Goal: Transaction & Acquisition: Purchase product/service

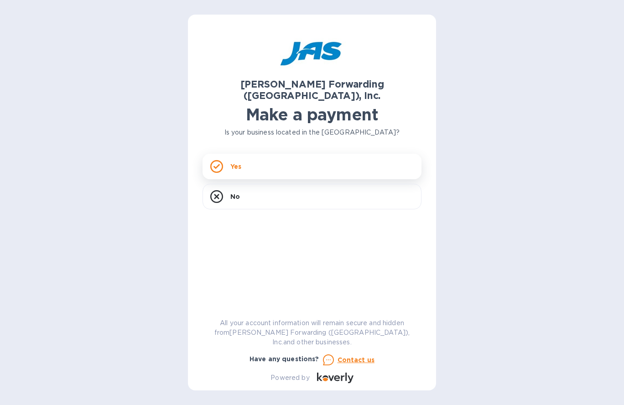
click at [236, 162] on p "Yes" at bounding box center [235, 166] width 11 height 9
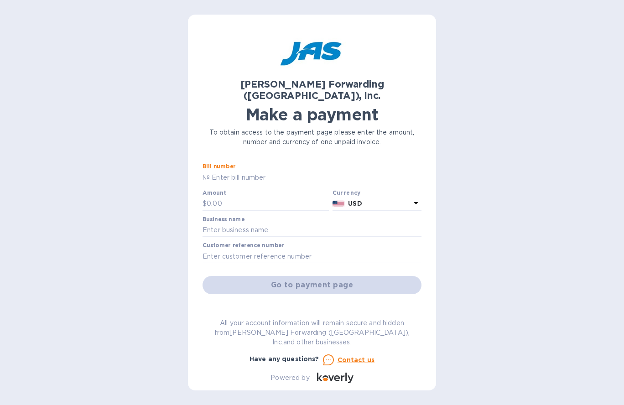
click at [245, 171] on input "text" at bounding box center [316, 178] width 212 height 14
type input "CLT503377755"
click at [245, 197] on input "text" at bounding box center [268, 204] width 122 height 14
type input "10,666.44"
click at [254, 224] on input "text" at bounding box center [312, 231] width 219 height 14
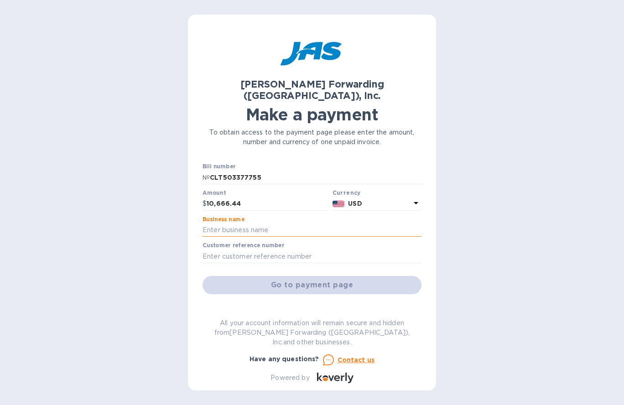
type input "[PERSON_NAME] LLC"
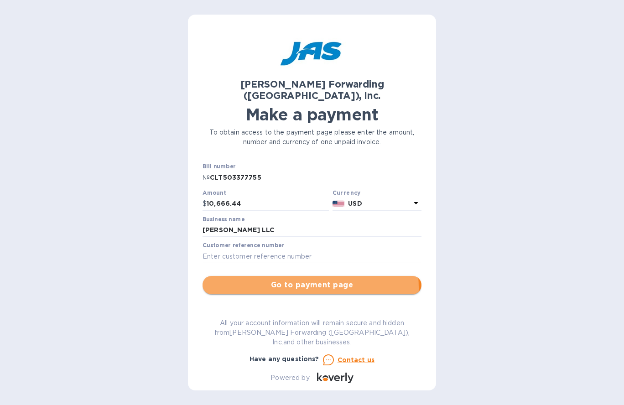
click at [271, 280] on span "Go to payment page" at bounding box center [312, 285] width 204 height 11
